Goal: Task Accomplishment & Management: Use online tool/utility

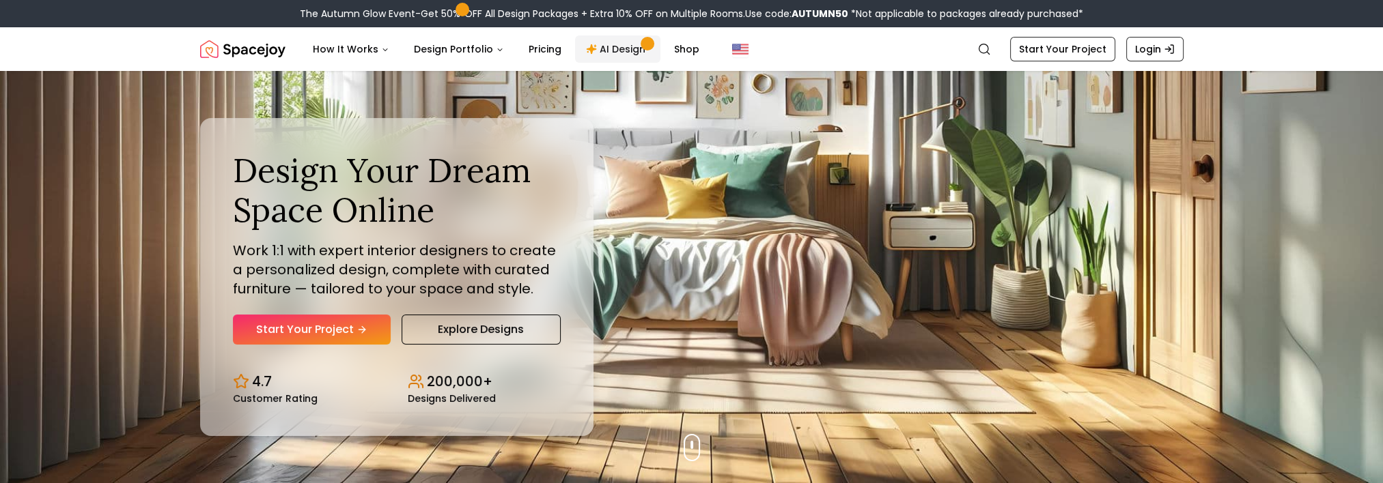
click at [604, 46] on link "AI Design" at bounding box center [617, 49] width 85 height 27
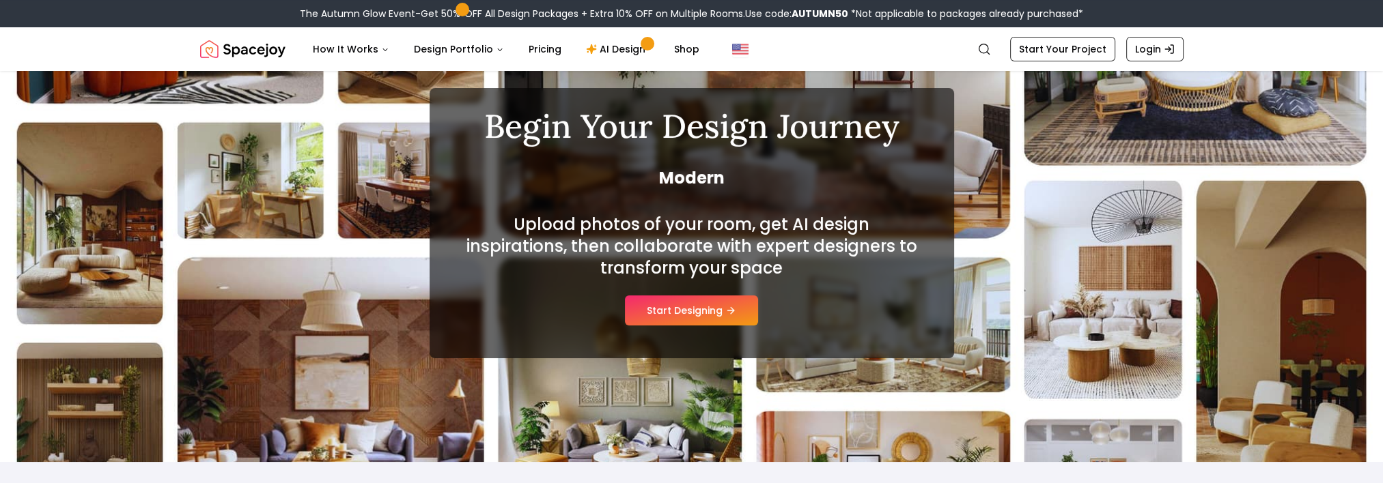
scroll to position [205, 0]
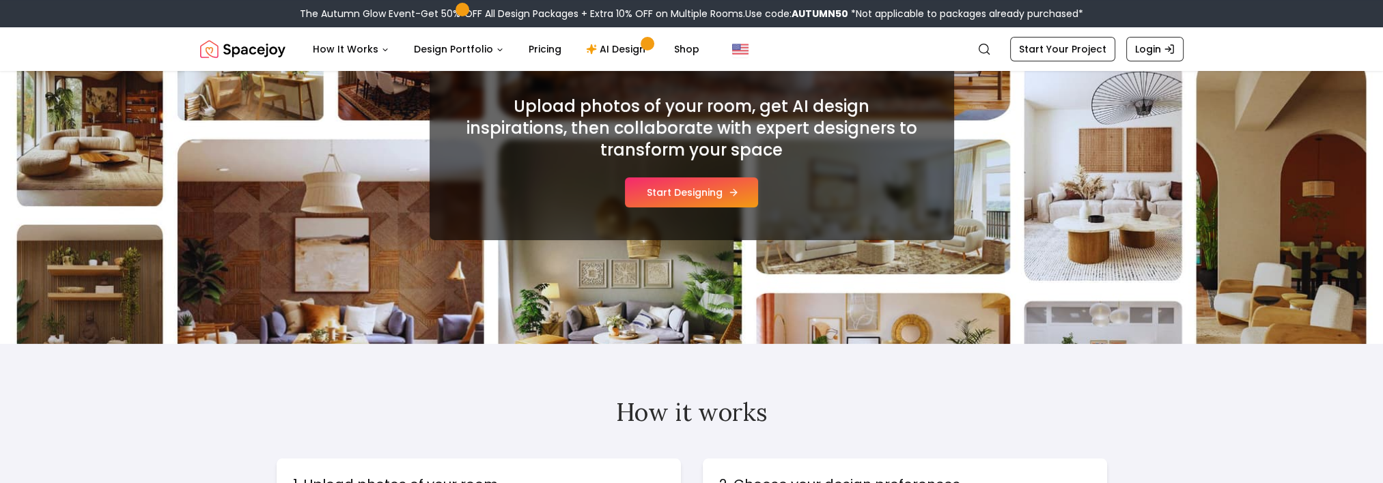
click at [660, 181] on button "Start Designing" at bounding box center [691, 193] width 133 height 30
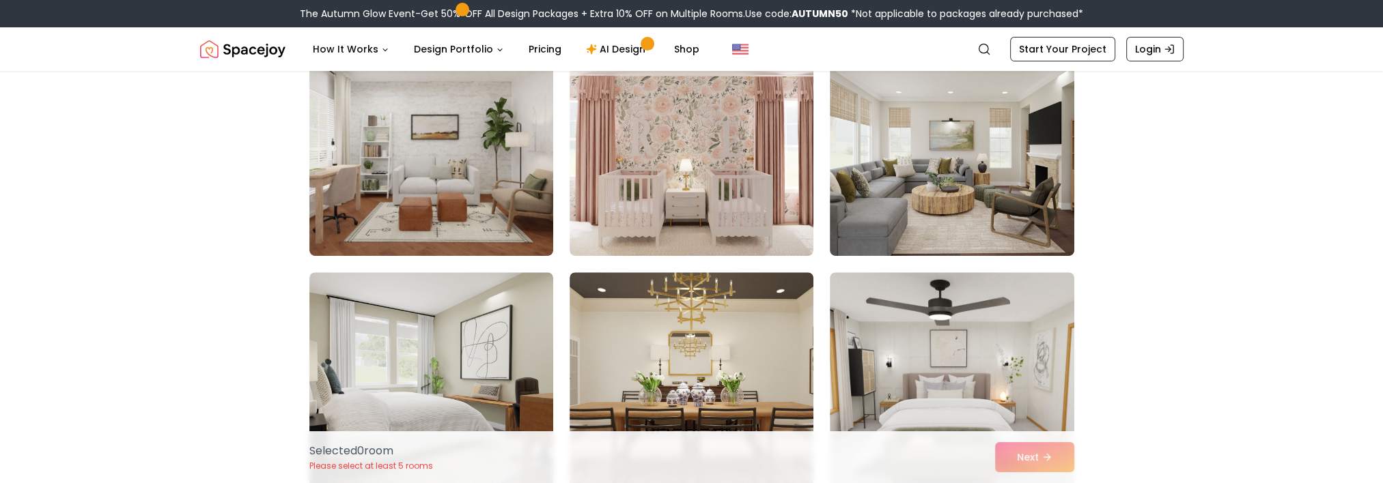
scroll to position [751, 0]
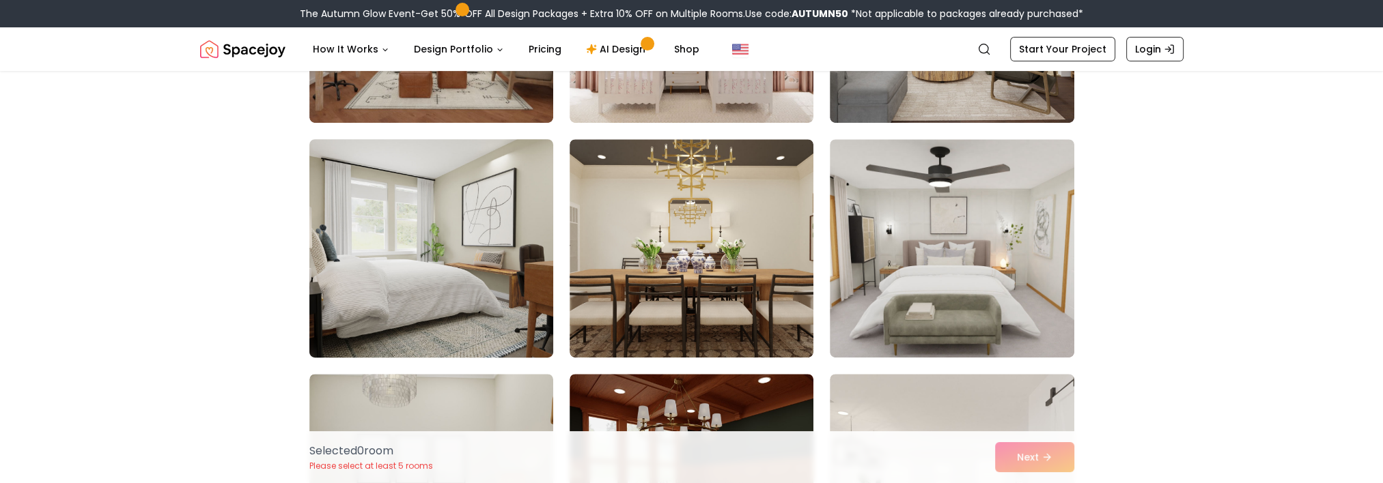
click at [388, 254] on img at bounding box center [431, 248] width 256 height 229
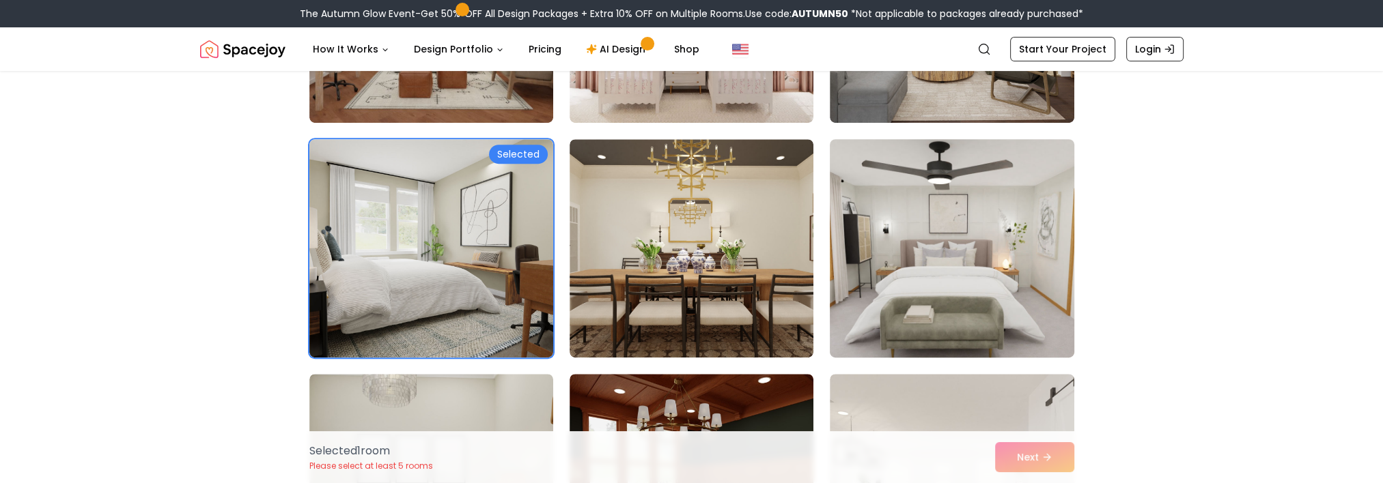
click at [939, 280] on img at bounding box center [951, 248] width 256 height 229
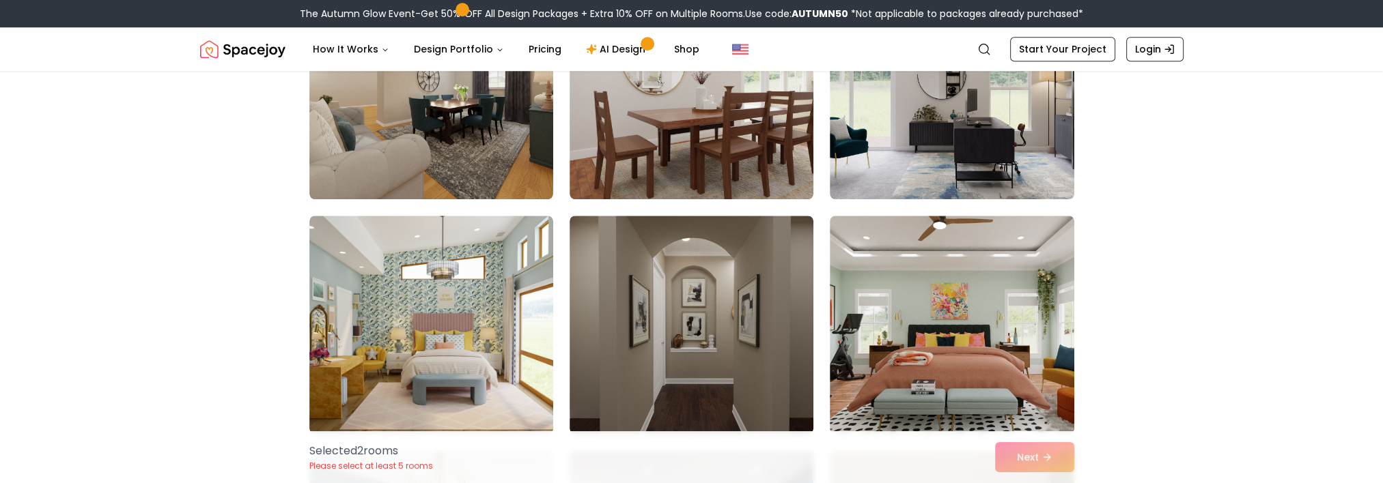
scroll to position [1707, 0]
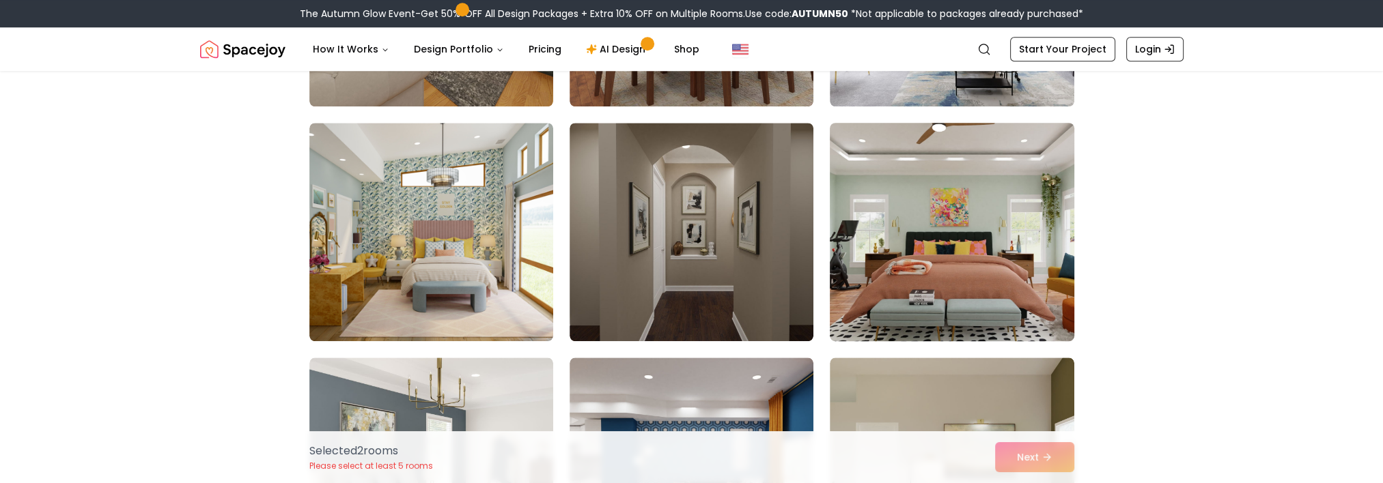
click at [943, 300] on img at bounding box center [951, 231] width 256 height 229
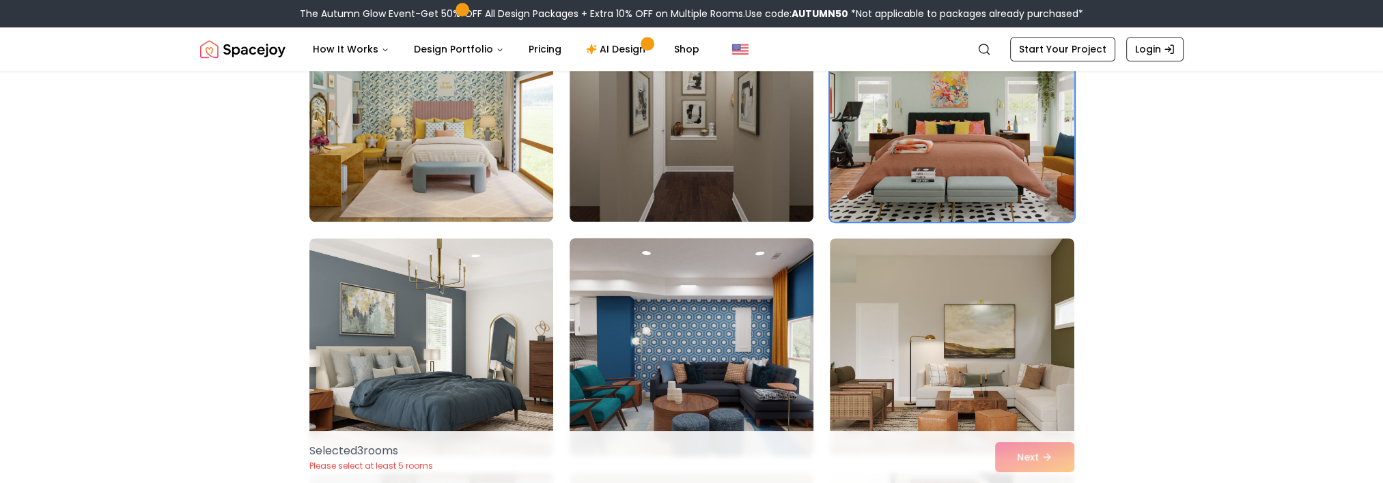
scroll to position [1912, 0]
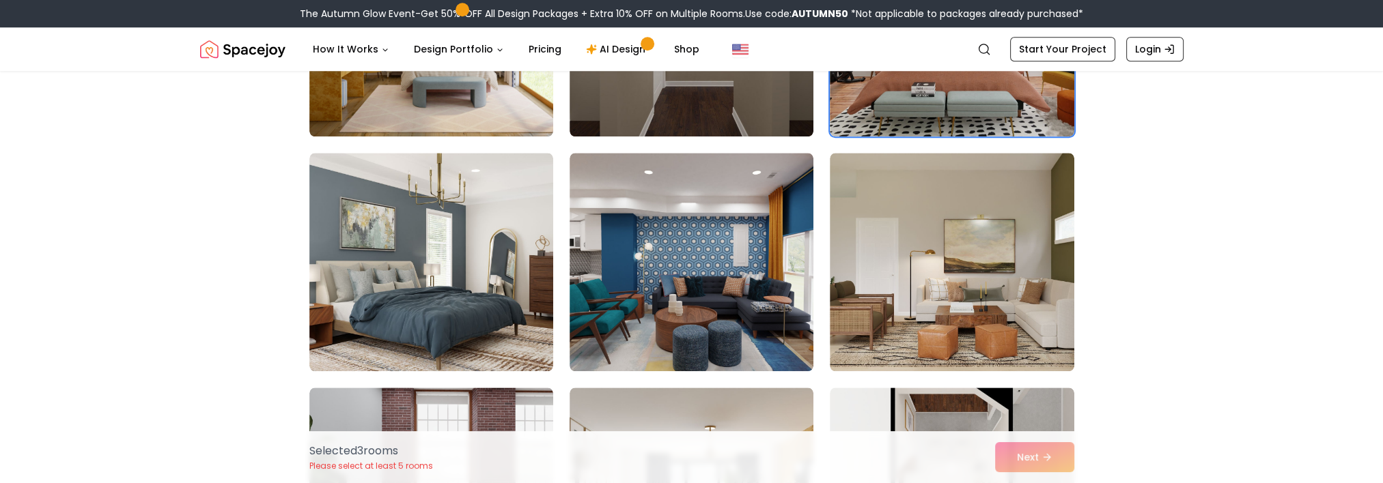
click at [1030, 459] on div "Selected 3 room s Please select at least 5 rooms Next" at bounding box center [691, 457] width 787 height 52
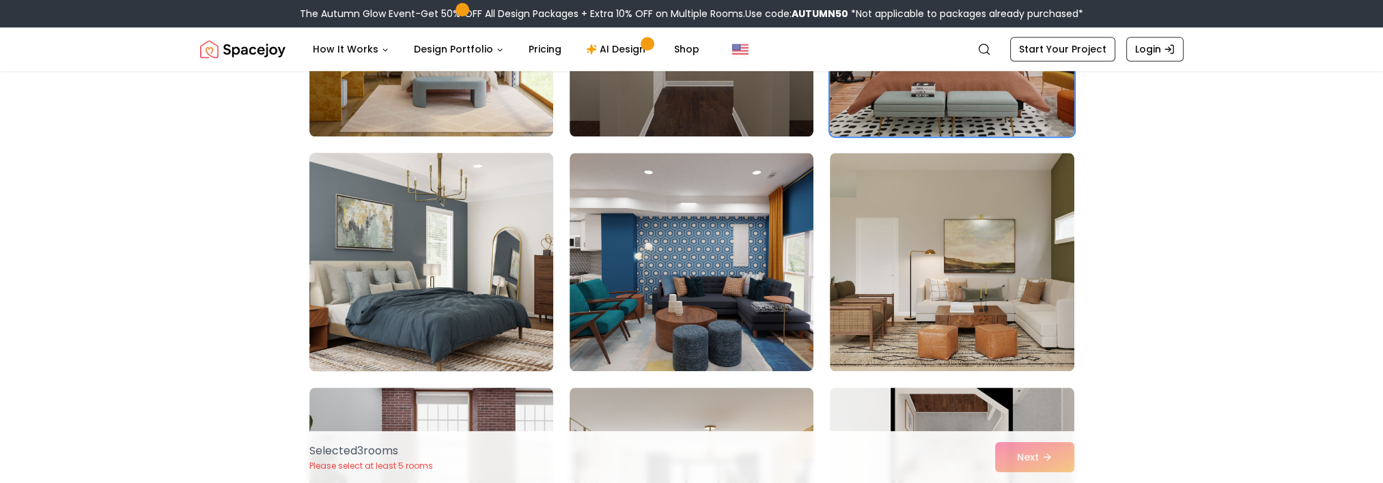
click at [452, 277] on img at bounding box center [431, 261] width 256 height 229
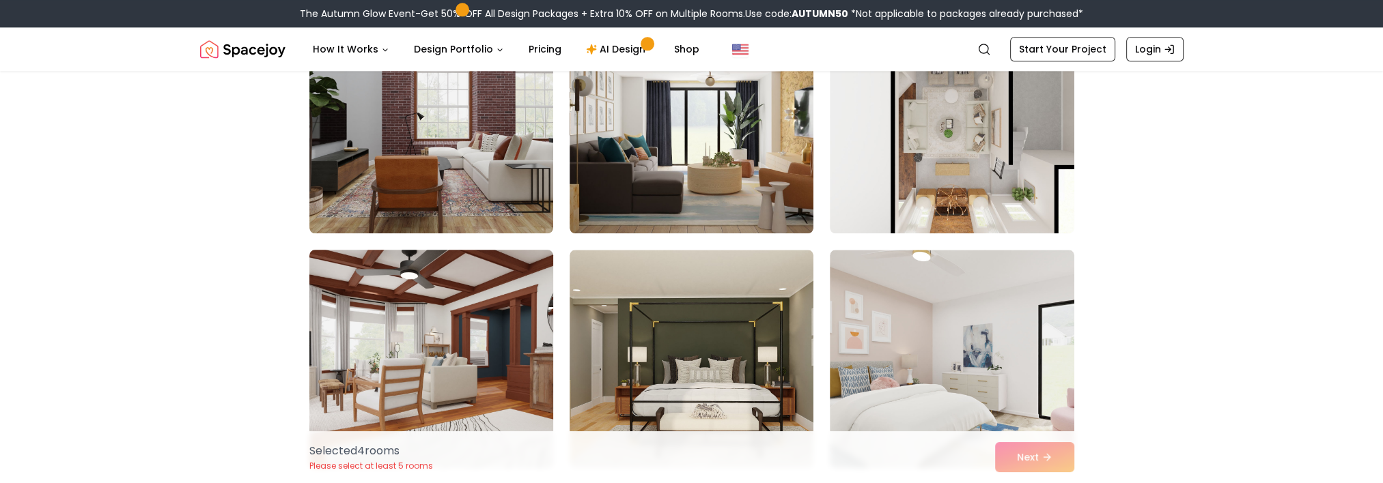
scroll to position [2390, 0]
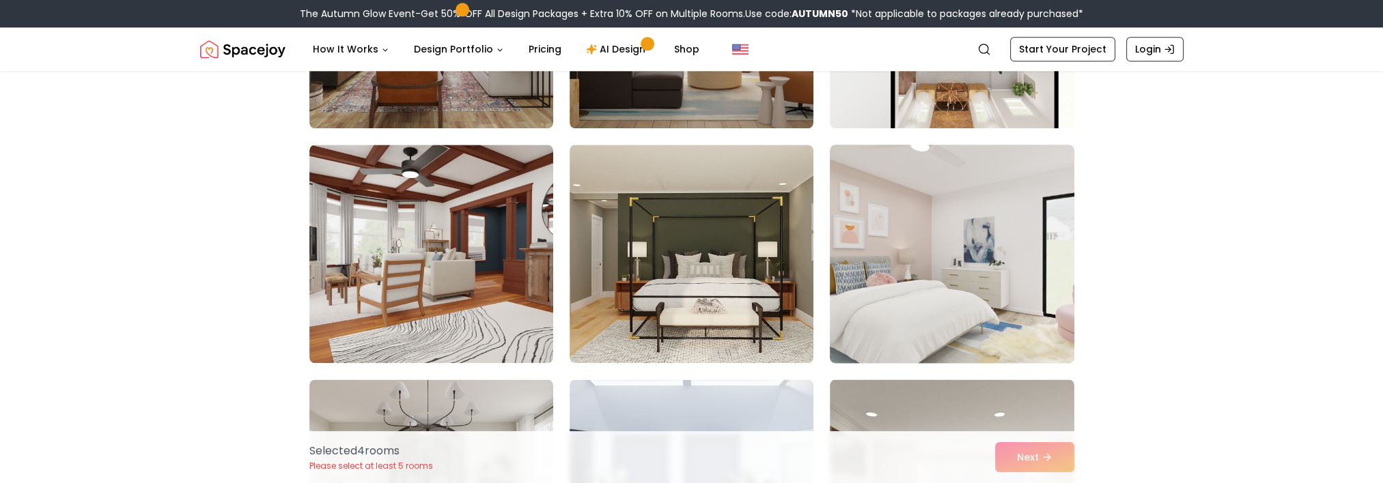
click at [1022, 261] on img at bounding box center [951, 253] width 256 height 229
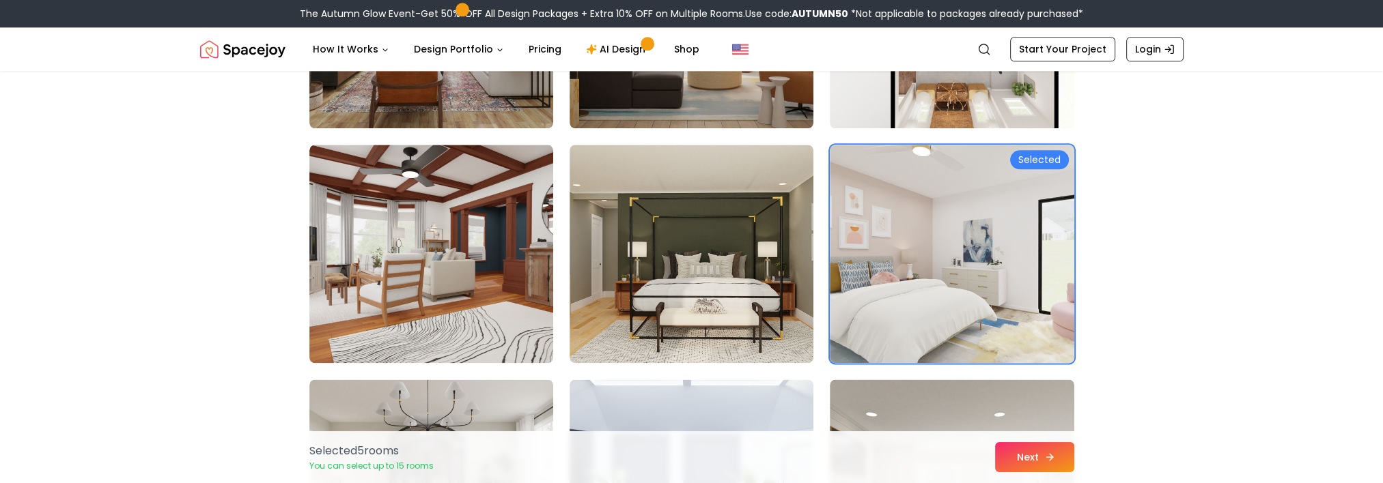
click at [1035, 453] on button "Next" at bounding box center [1034, 457] width 79 height 30
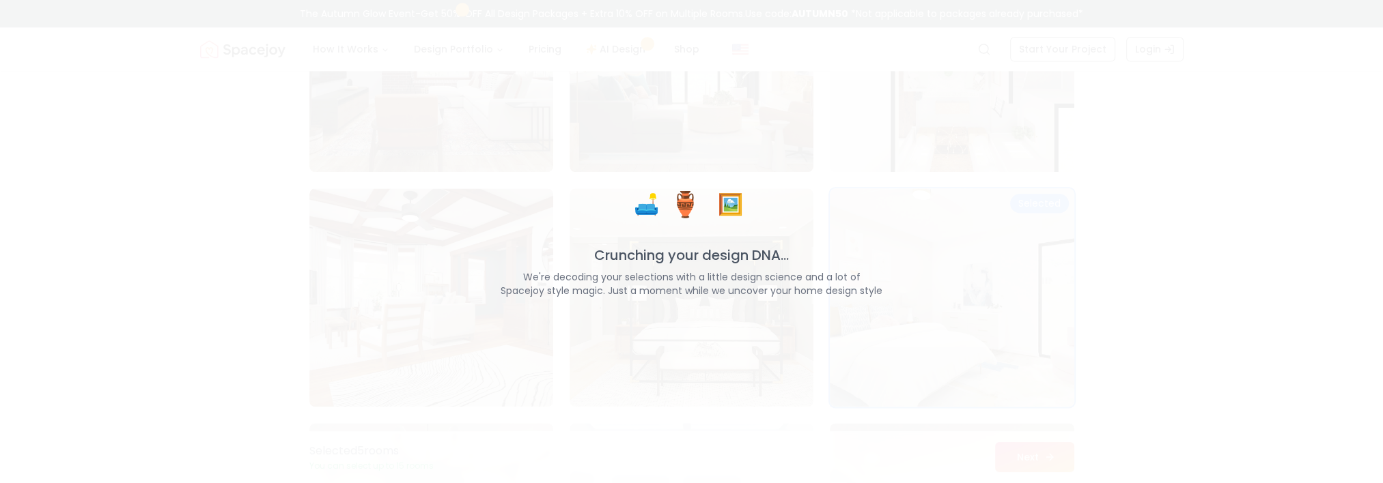
scroll to position [2433, 0]
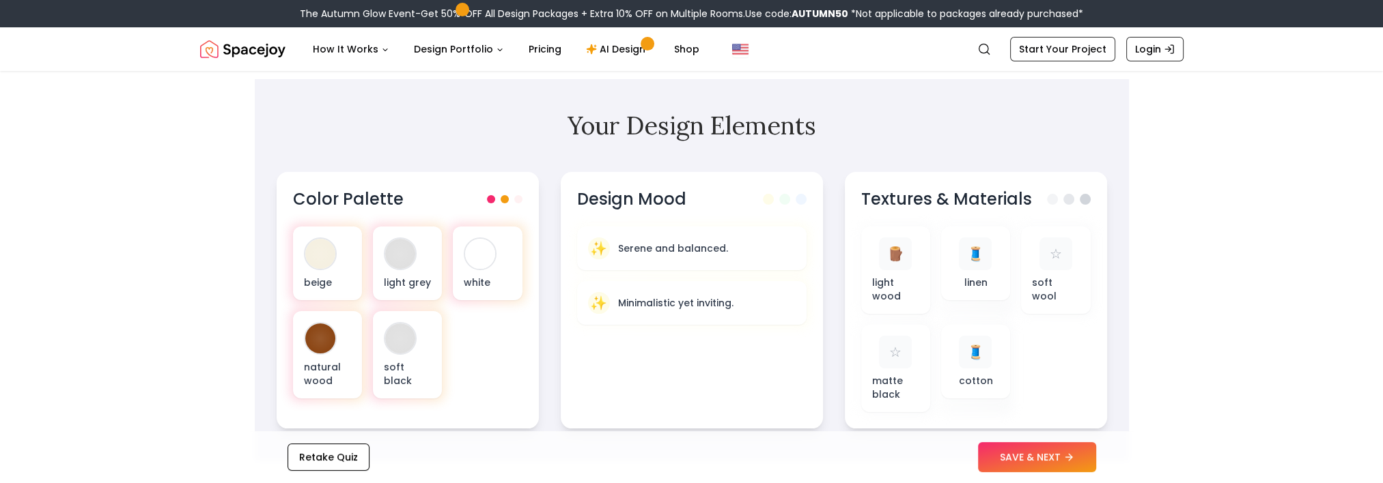
scroll to position [478, 0]
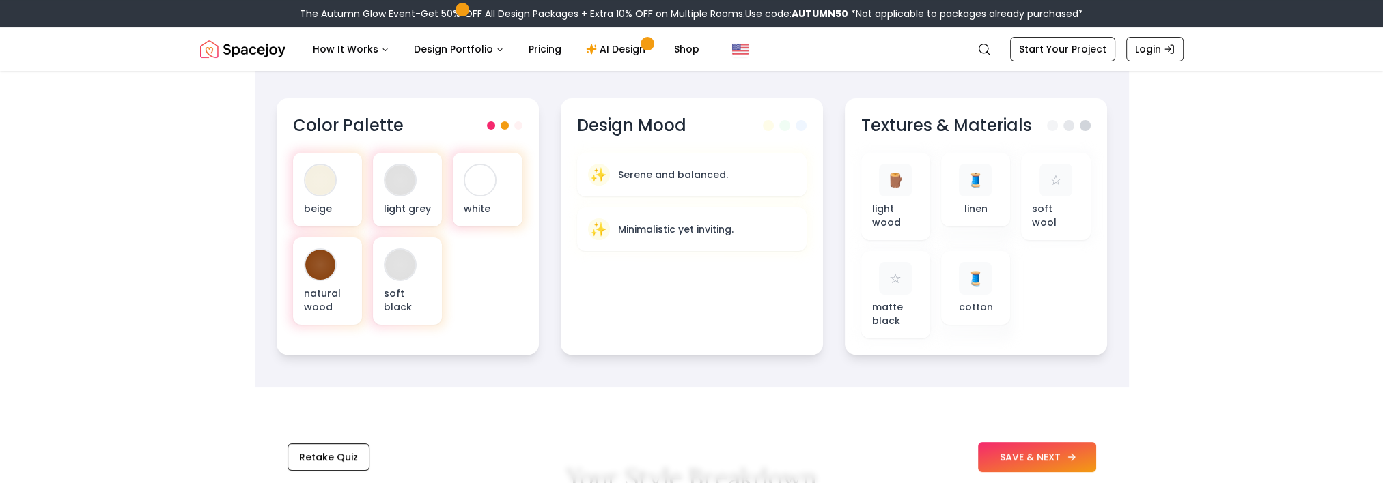
click at [1030, 450] on button "SAVE & NEXT" at bounding box center [1037, 457] width 118 height 30
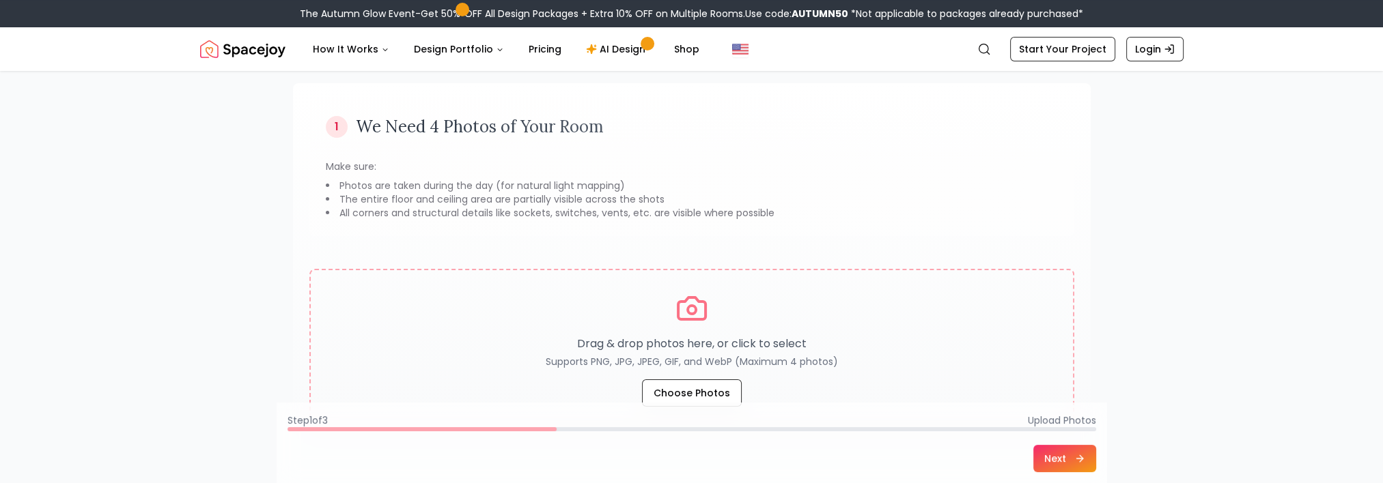
scroll to position [27, 0]
